Goal: Task Accomplishment & Management: Use online tool/utility

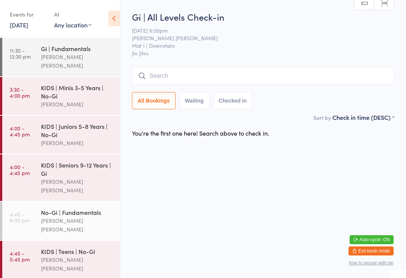
scroll to position [37, 0]
click at [174, 76] on input "search" at bounding box center [263, 75] width 263 height 17
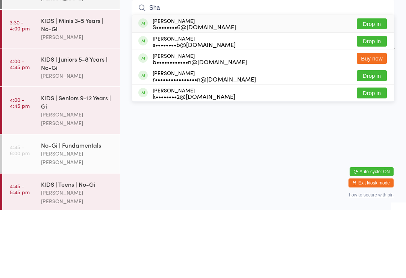
type input "Sha"
click at [376, 104] on button "Drop in" at bounding box center [372, 109] width 30 height 11
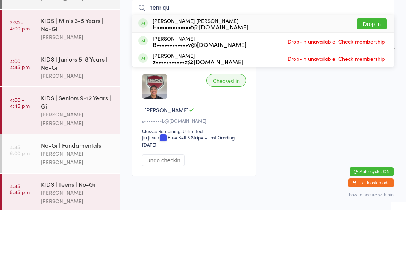
type input "henriqu"
click at [381, 87] on button "Drop in" at bounding box center [372, 92] width 30 height 11
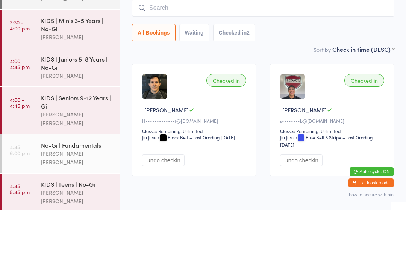
scroll to position [27, 0]
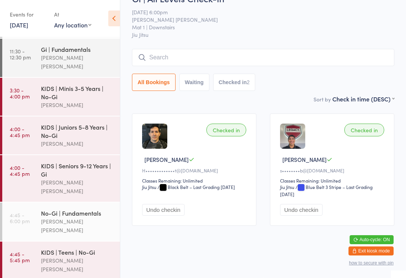
click at [282, 50] on input "search" at bounding box center [263, 57] width 263 height 17
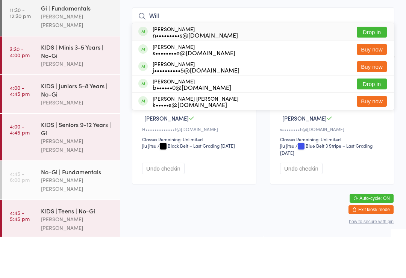
type input "Will"
click at [375, 120] on button "Drop in" at bounding box center [372, 125] width 30 height 11
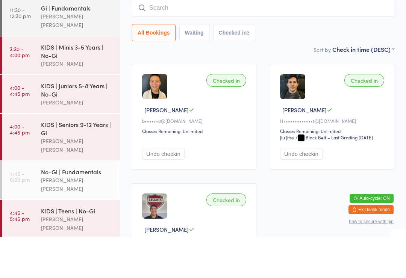
scroll to position [26, 0]
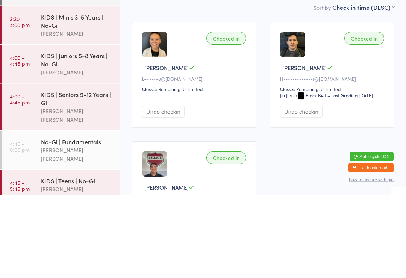
click at [95, 190] on div "[PERSON_NAME] [PERSON_NAME]" at bounding box center [77, 198] width 73 height 17
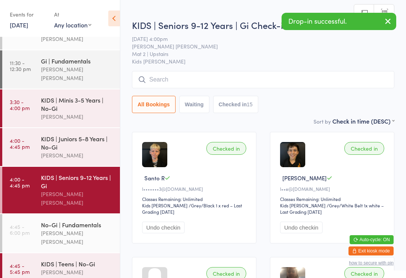
click at [60, 268] on div "[PERSON_NAME] [PERSON_NAME]" at bounding box center [77, 276] width 73 height 17
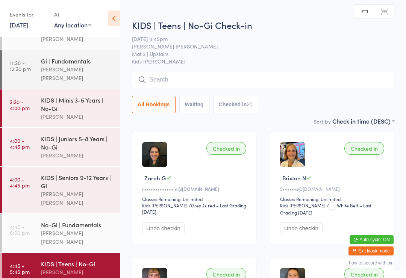
click at [305, 77] on input "search" at bounding box center [263, 79] width 263 height 17
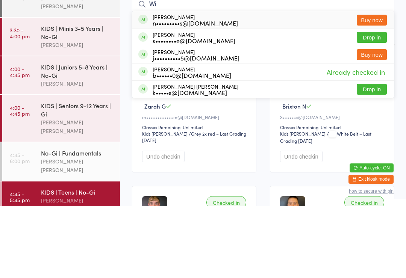
type input "W"
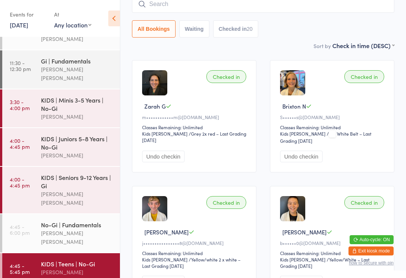
click at [389, 102] on div "Checked in [GEOGRAPHIC_DATA] N S••••••s@[DOMAIN_NAME] Classes Remaining: Unlimi…" at bounding box center [332, 116] width 125 height 113
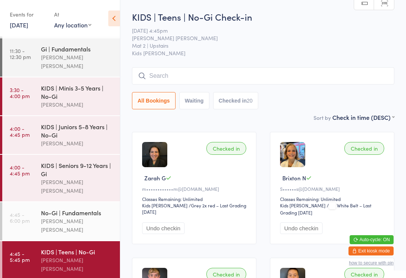
scroll to position [37, 0]
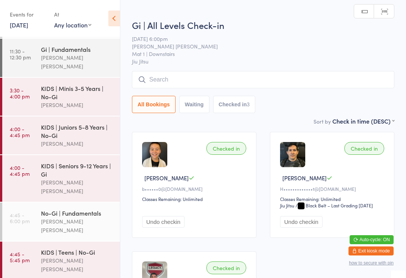
click at [291, 79] on input "search" at bounding box center [263, 79] width 263 height 17
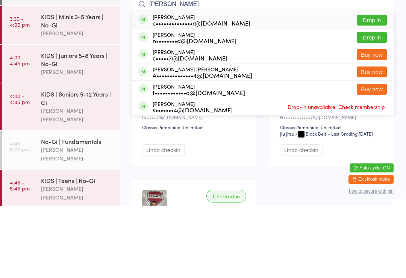
type input "[PERSON_NAME]"
click at [376, 87] on button "Drop in" at bounding box center [372, 92] width 30 height 11
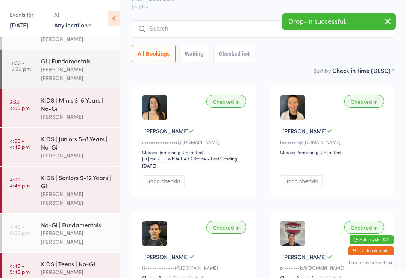
scroll to position [46, 0]
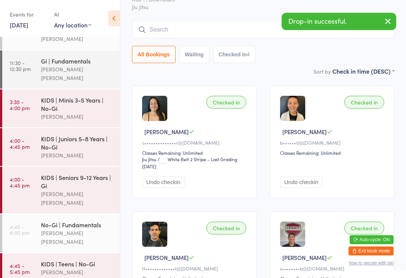
click at [252, 33] on input "search" at bounding box center [263, 29] width 263 height 17
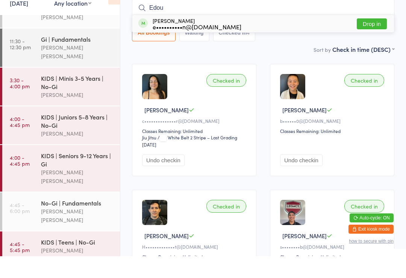
type input "Edou"
click at [376, 40] on button "Drop in" at bounding box center [372, 45] width 30 height 11
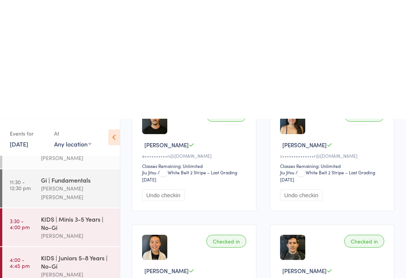
scroll to position [0, 0]
